Goal: Information Seeking & Learning: Check status

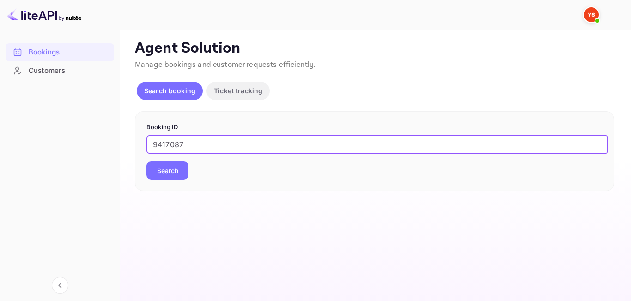
type input "9417087"
click at [171, 181] on div "Booking ID 9417087 ​ Search" at bounding box center [375, 151] width 480 height 80
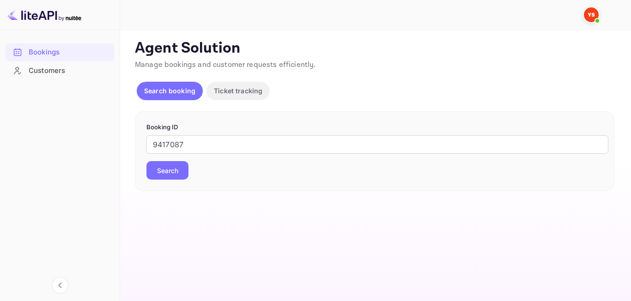
click at [165, 175] on button "Search" at bounding box center [167, 170] width 42 height 18
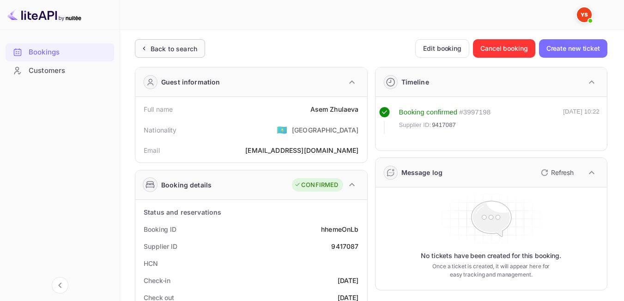
click at [162, 54] on div "Back to search" at bounding box center [170, 48] width 70 height 18
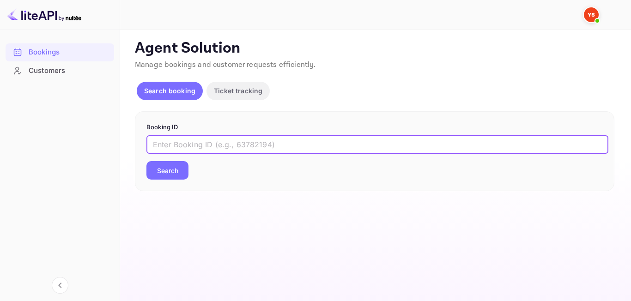
paste input "9634969"
type input "9634969"
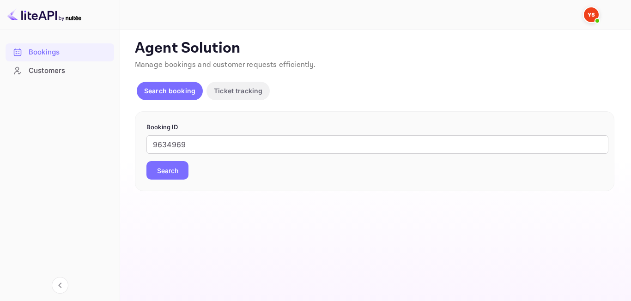
click at [176, 170] on button "Search" at bounding box center [167, 170] width 42 height 18
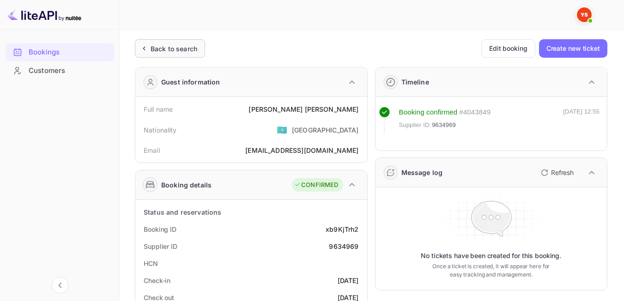
click at [171, 48] on div "Back to search" at bounding box center [174, 49] width 47 height 10
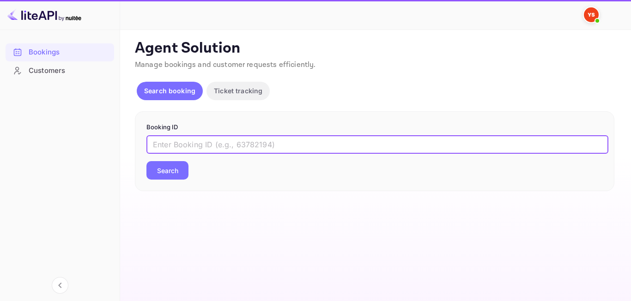
paste input "9335525"
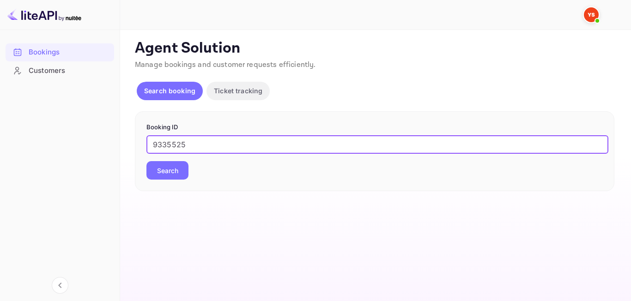
type input "9335525"
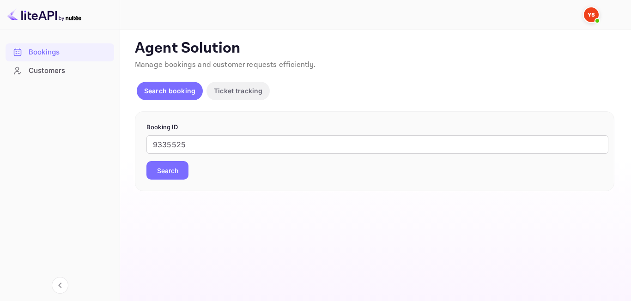
click at [169, 163] on button "Search" at bounding box center [167, 170] width 42 height 18
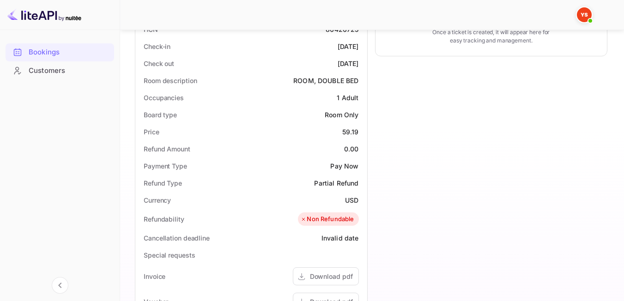
scroll to position [315, 0]
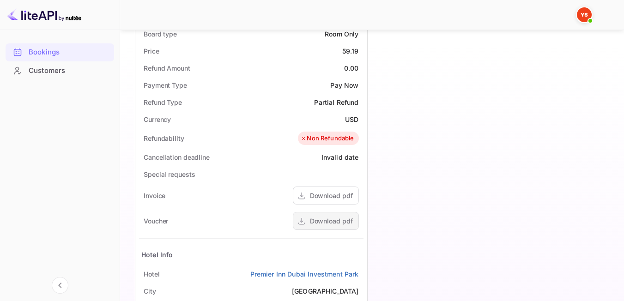
click at [331, 219] on div "Download pdf" at bounding box center [331, 221] width 43 height 10
